Goal: Check status

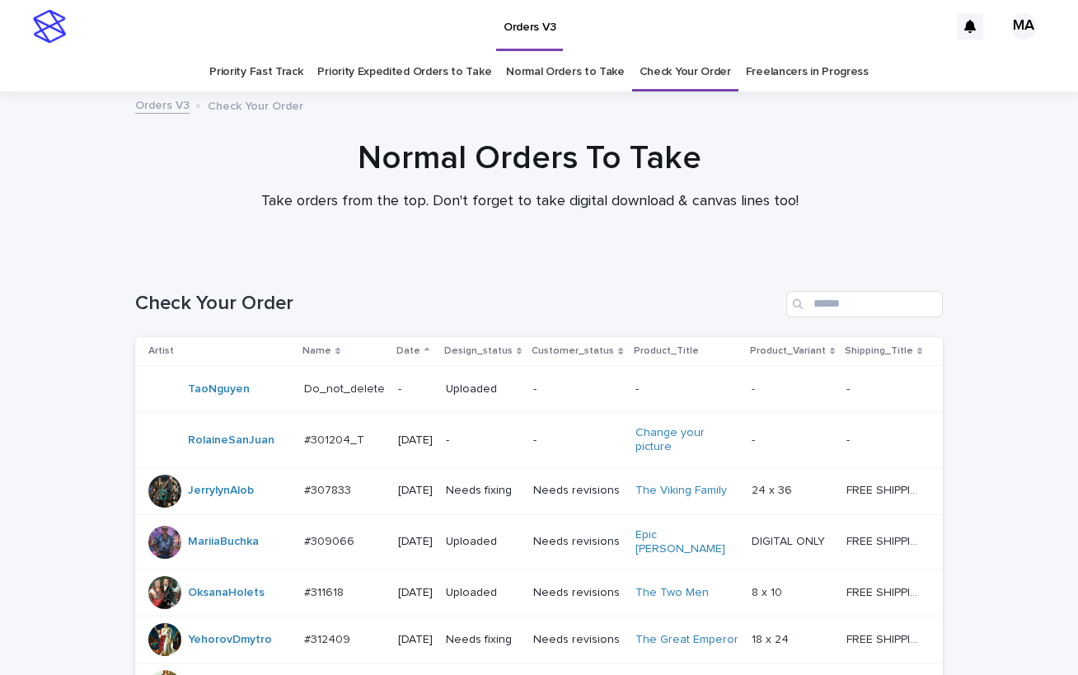
scroll to position [1519, 0]
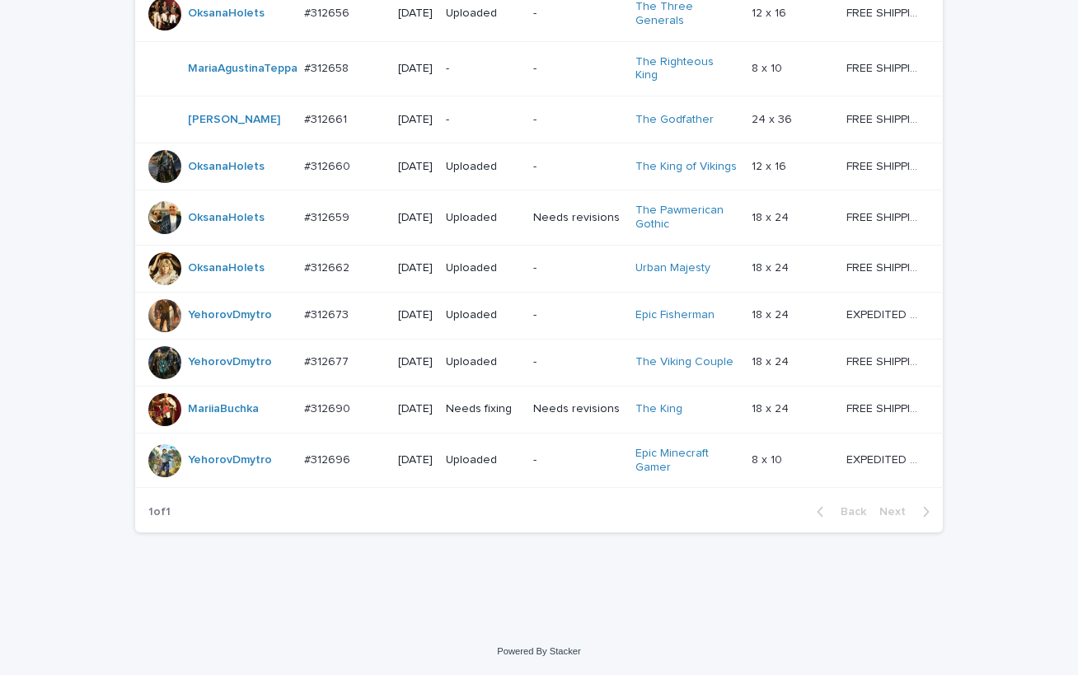
drag, startPoint x: 683, startPoint y: 598, endPoint x: 625, endPoint y: 585, distance: 59.2
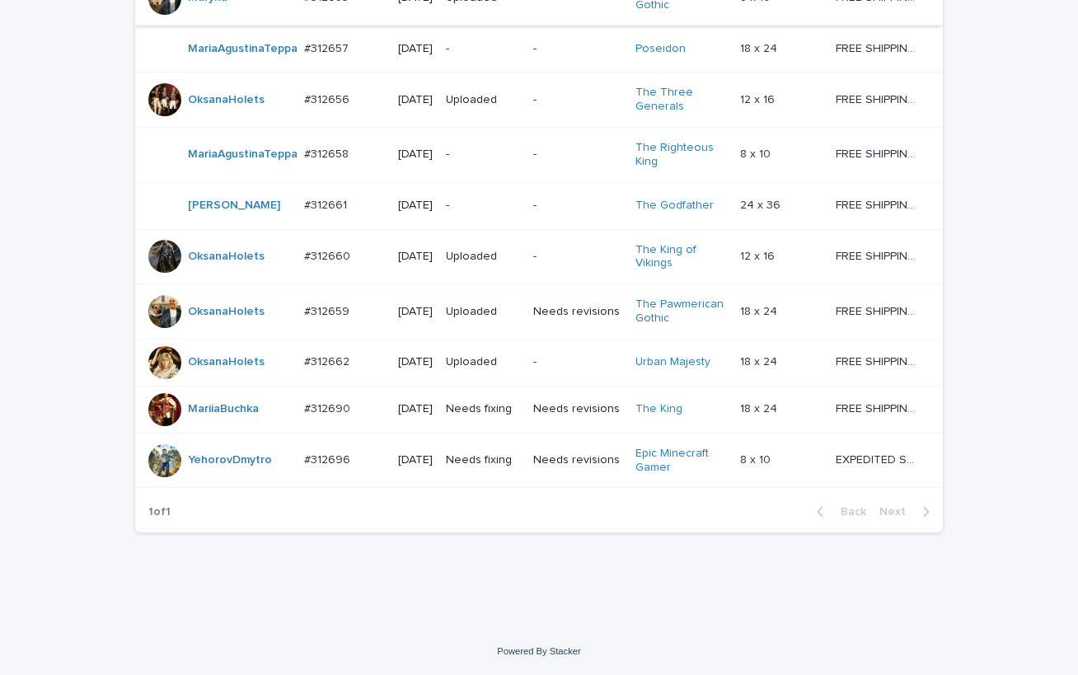
scroll to position [1025, 0]
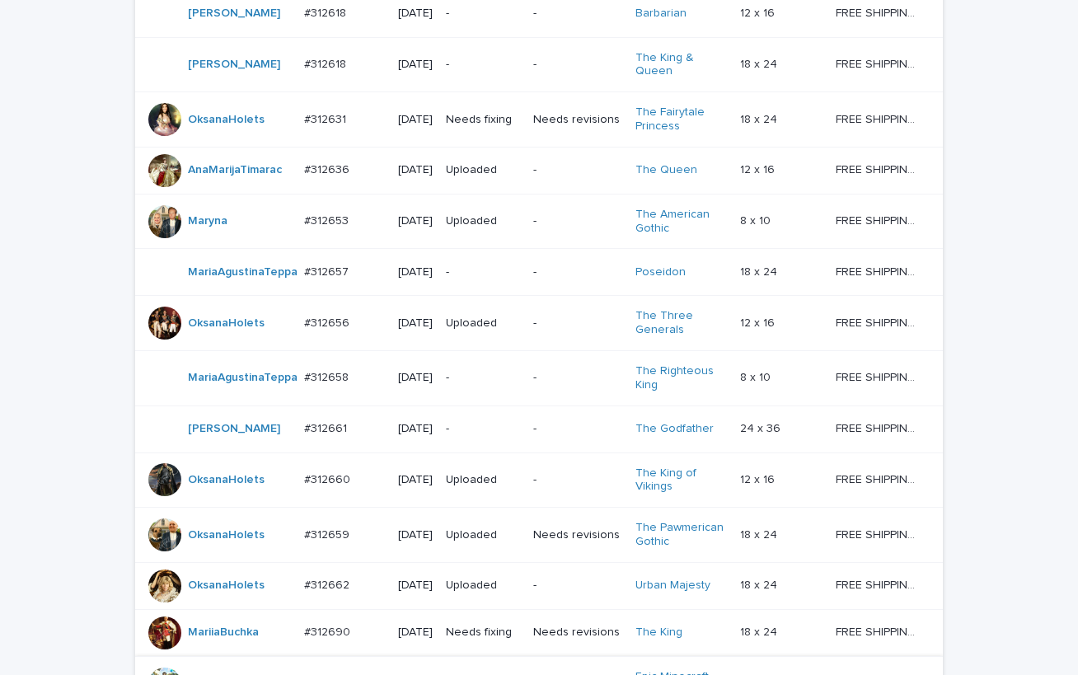
scroll to position [448, 0]
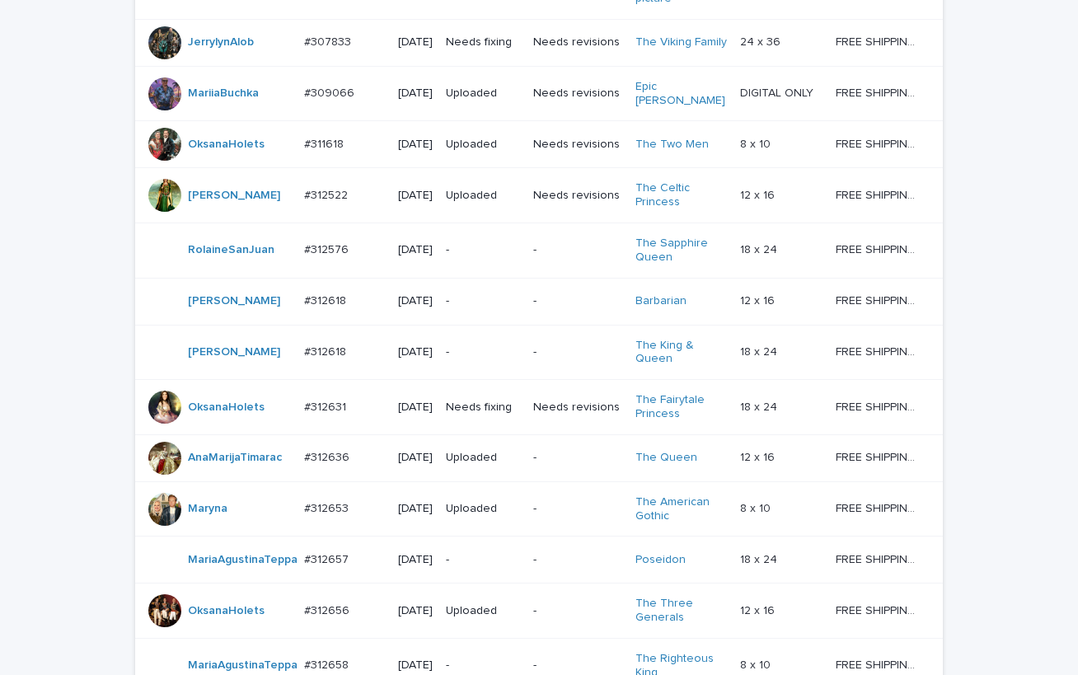
click at [2, 153] on div "Loading... Saving… Loading... Saving… Check Your Order Artist Name Date Design_…" at bounding box center [539, 475] width 1078 height 1330
click at [559, 223] on td "Needs revisions" at bounding box center [576, 195] width 101 height 55
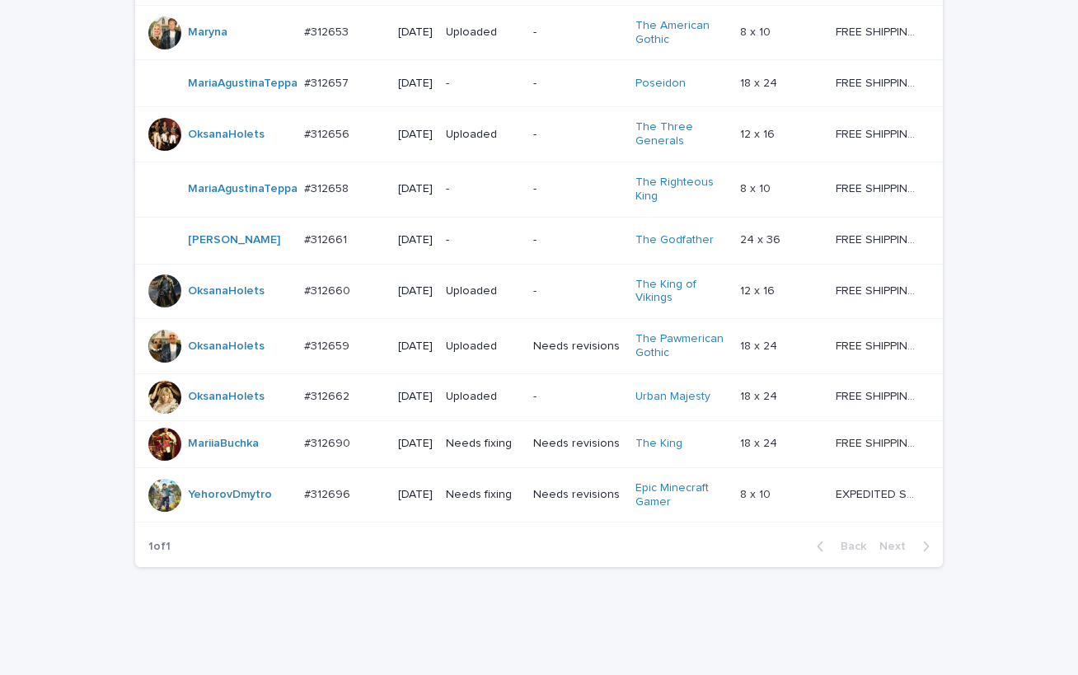
scroll to position [1025, 0]
